Goal: Information Seeking & Learning: Learn about a topic

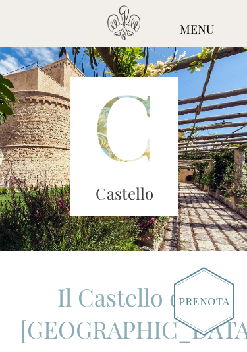
scroll to position [16, 0]
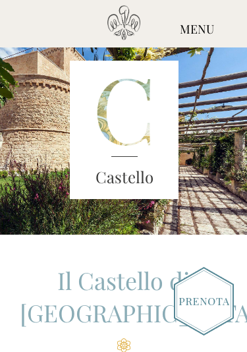
click at [209, 298] on img at bounding box center [204, 301] width 60 height 69
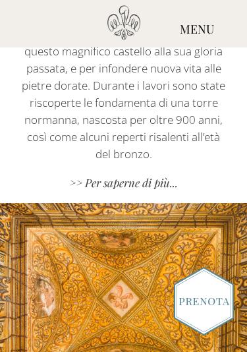
scroll to position [1272, 0]
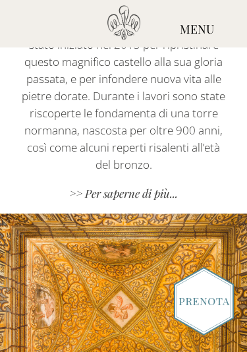
click at [196, 32] on div "MENU" at bounding box center [197, 29] width 100 height 49
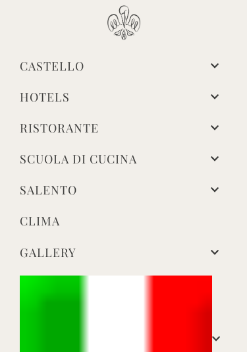
click at [210, 314] on img at bounding box center [116, 339] width 192 height 128
click at [136, 305] on img at bounding box center [116, 339] width 192 height 128
click at [221, 329] on link at bounding box center [124, 339] width 208 height 128
click at [205, 30] on img at bounding box center [209, 28] width 11 height 11
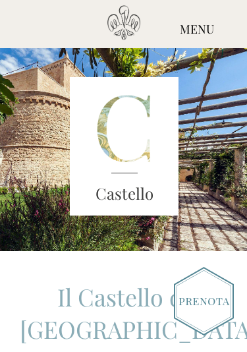
click at [200, 27] on div "MENU" at bounding box center [197, 29] width 100 height 49
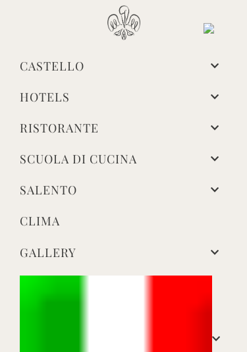
click at [213, 86] on li "Hotels Camere Castello Camere Masseria Esperienze Matrimoni Come arrivare Stampa" at bounding box center [123, 97] width 227 height 31
click at [168, 94] on li "Hotels Camere Castello Camere Masseria Esperienze Matrimoni Come arrivare Stampa" at bounding box center [123, 97] width 227 height 31
click at [70, 92] on link "Hotels" at bounding box center [45, 97] width 50 height 16
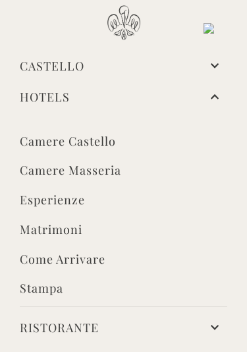
click at [70, 90] on link "Hotels" at bounding box center [45, 97] width 50 height 16
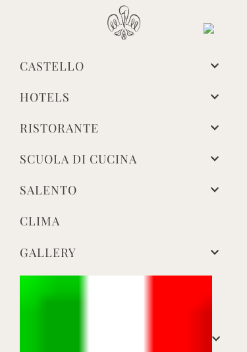
click at [211, 220] on li "Clima" at bounding box center [123, 222] width 227 height 32
click at [53, 220] on link "Clima" at bounding box center [124, 222] width 208 height 19
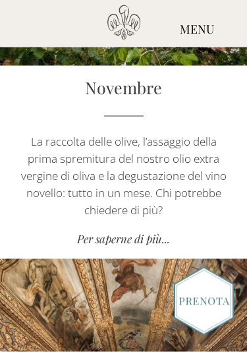
scroll to position [4336, 0]
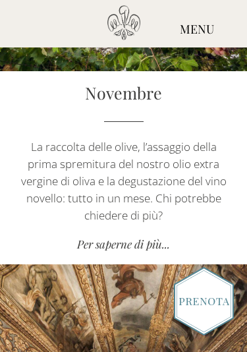
click at [202, 30] on div "MENU" at bounding box center [197, 29] width 100 height 49
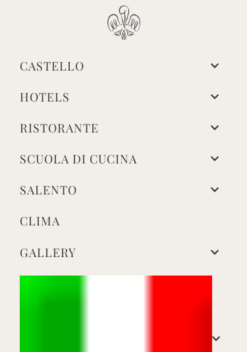
click at [158, 165] on li "Scuola di Cucina Lezioni e Offerte Gastronomia e Vini House Chef Degustazione d…" at bounding box center [123, 159] width 227 height 31
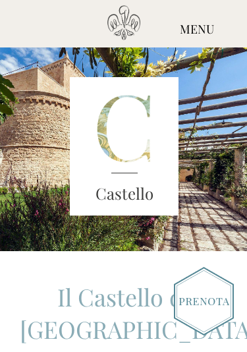
click at [204, 300] on img at bounding box center [204, 301] width 60 height 69
